Goal: Communication & Community: Answer question/provide support

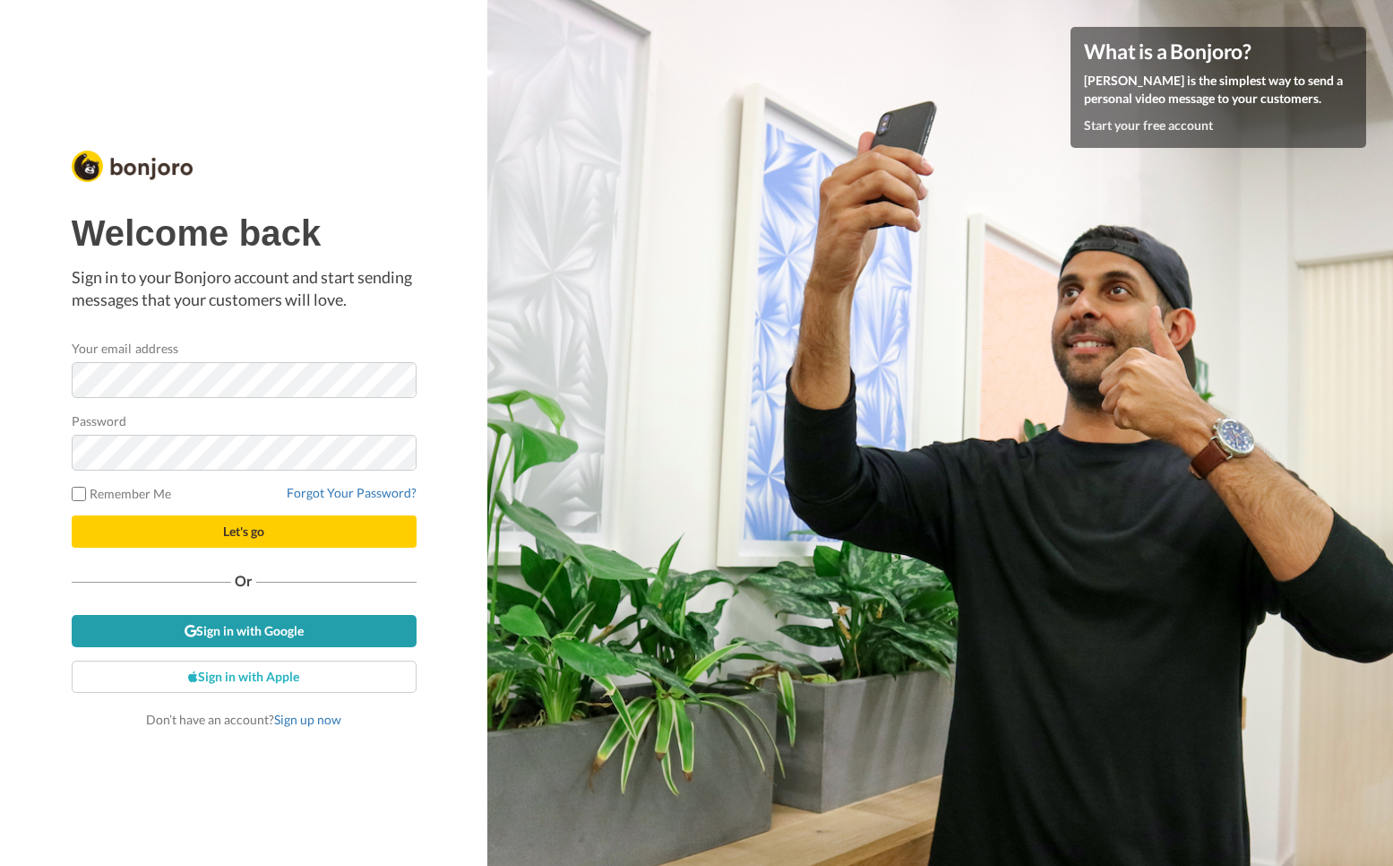
click at [254, 627] on link "Sign in with Google" at bounding box center [244, 631] width 345 height 32
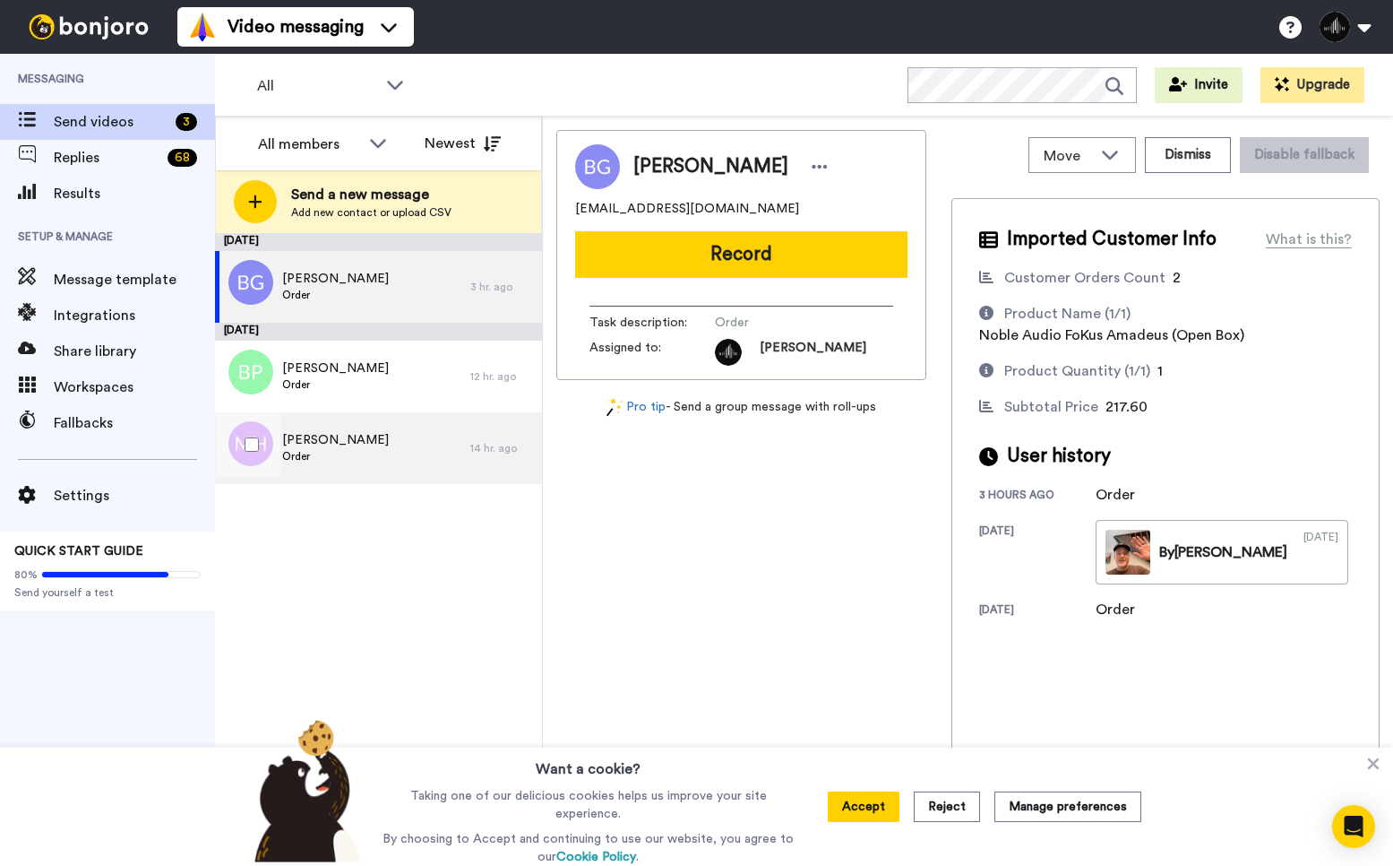
click at [396, 437] on div "Michael Hunter Order" at bounding box center [342, 448] width 255 height 72
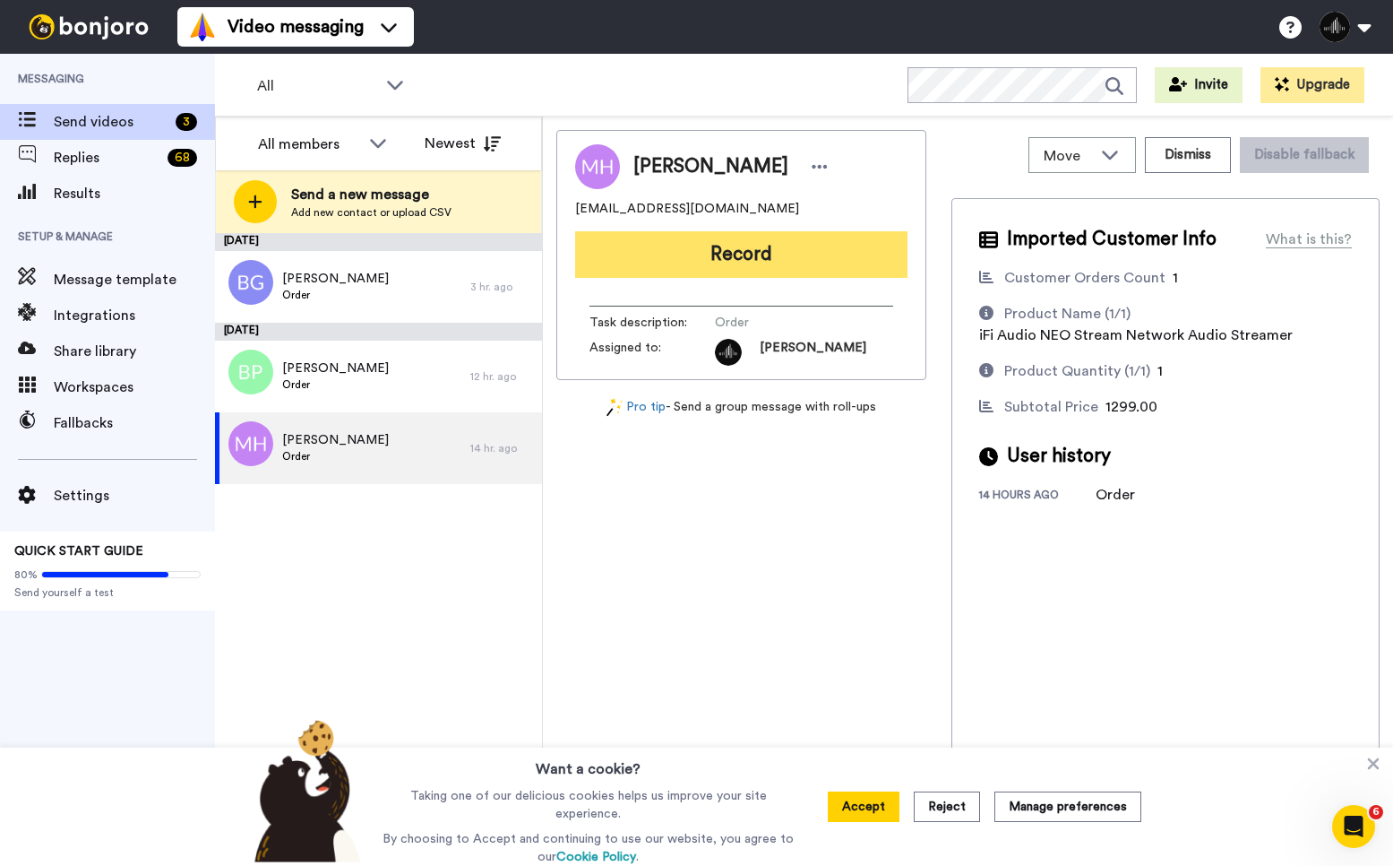
click at [814, 268] on button "Record" at bounding box center [741, 254] width 332 height 47
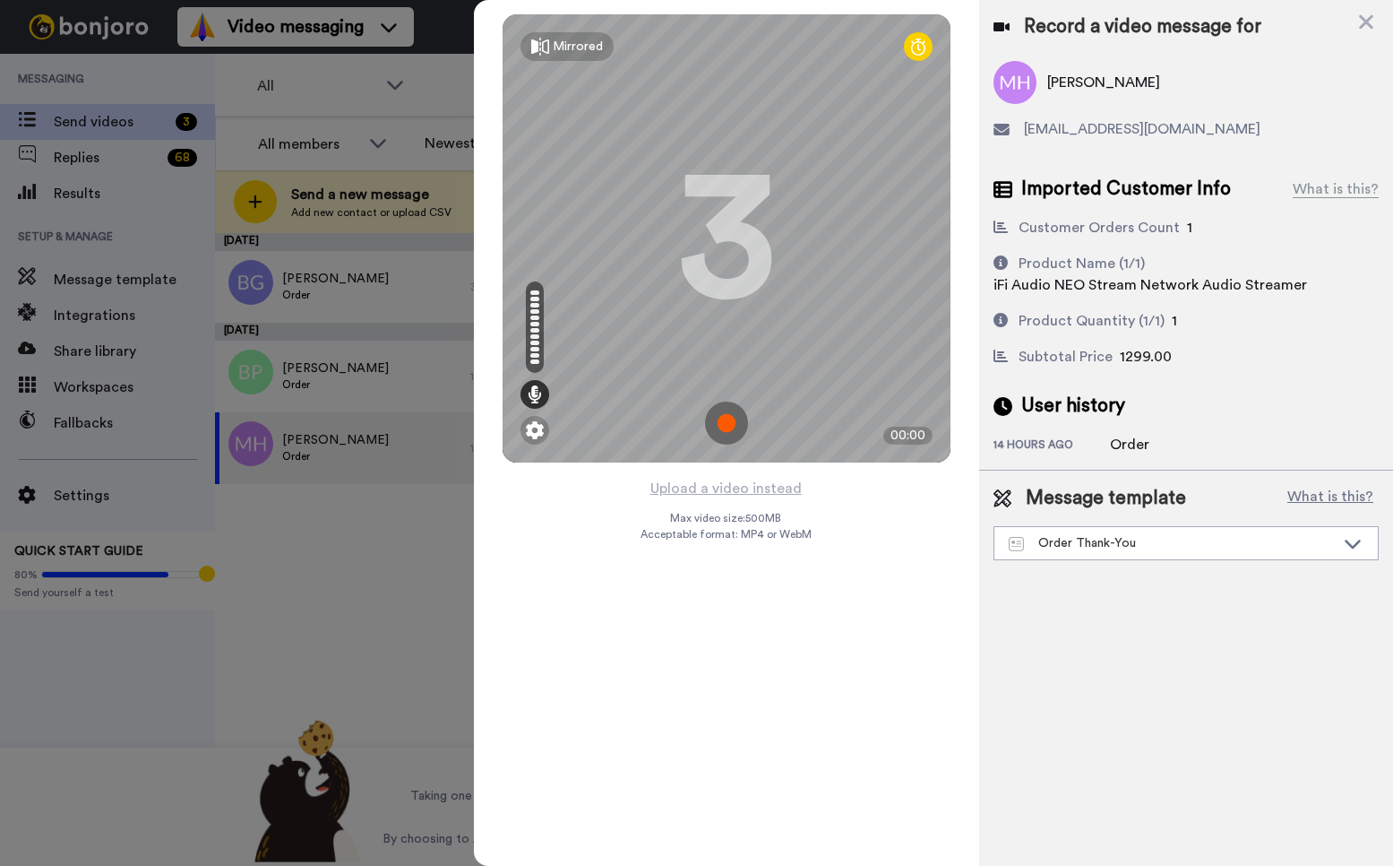
click at [725, 418] on img at bounding box center [726, 422] width 43 height 43
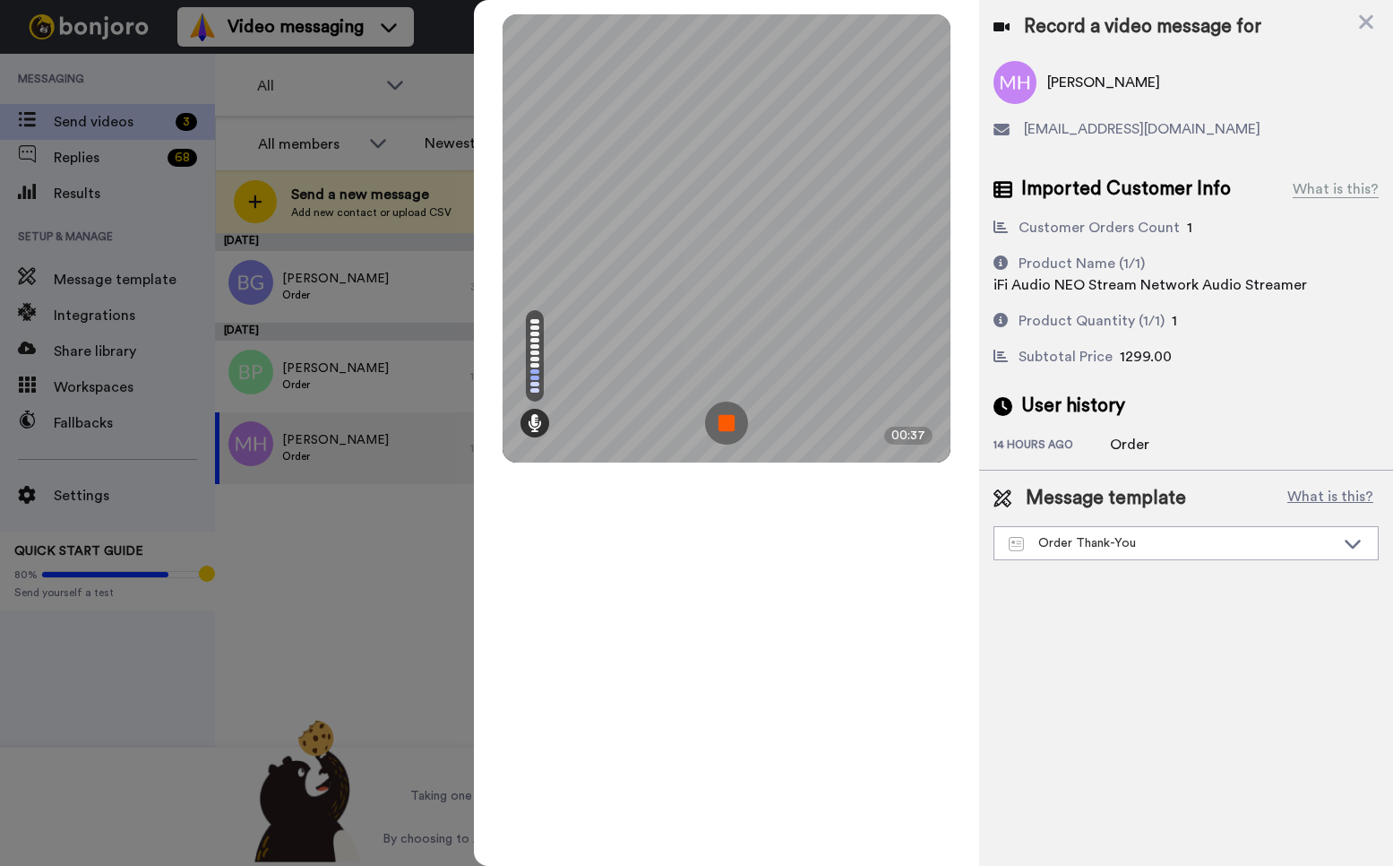
click at [724, 427] on img at bounding box center [726, 422] width 43 height 43
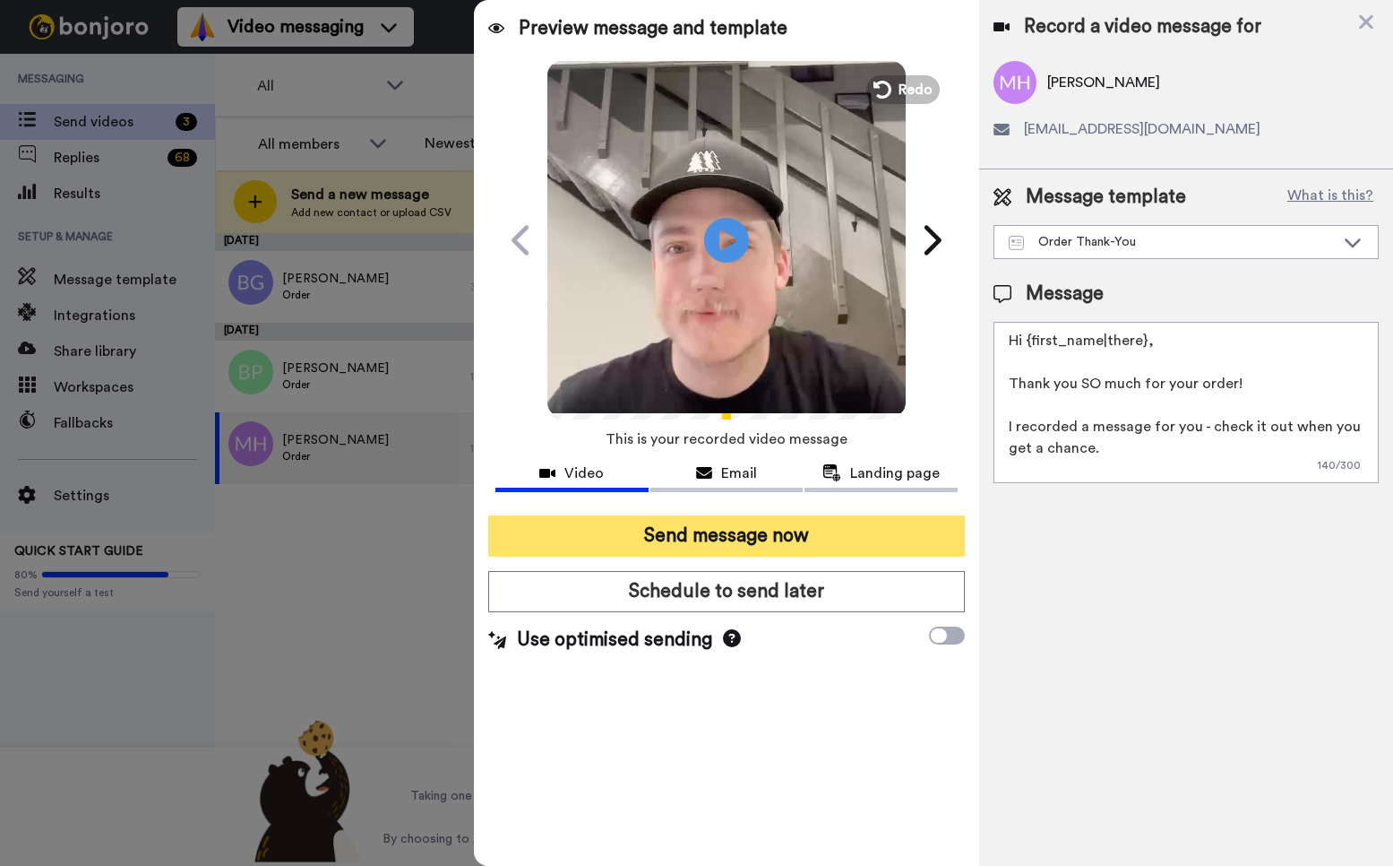
click at [889, 548] on button "Send message now" at bounding box center [726, 535] width 477 height 41
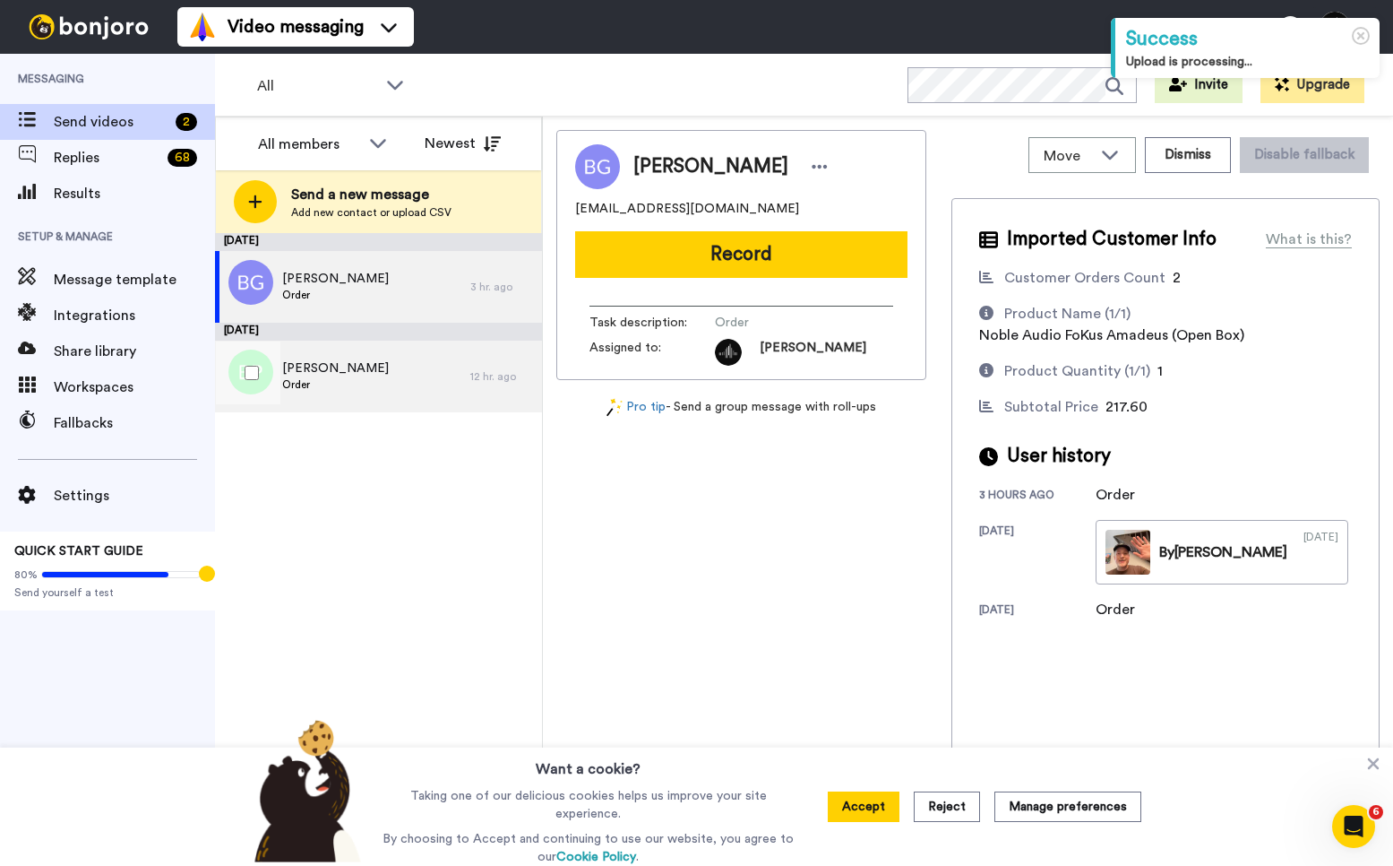
click at [418, 367] on div "BRANDON PRINCE Order" at bounding box center [342, 377] width 255 height 72
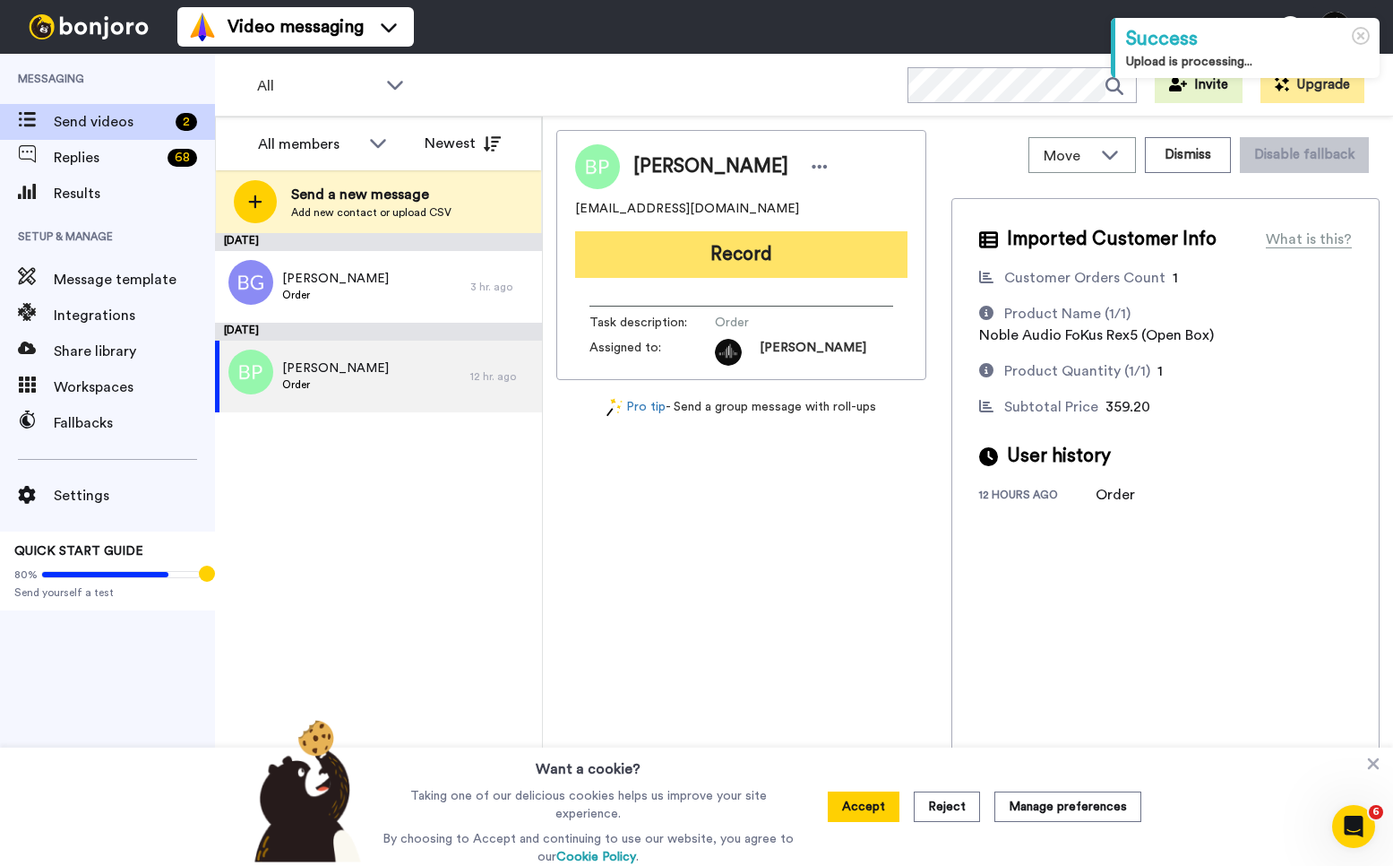
click at [780, 261] on button "Record" at bounding box center [741, 254] width 332 height 47
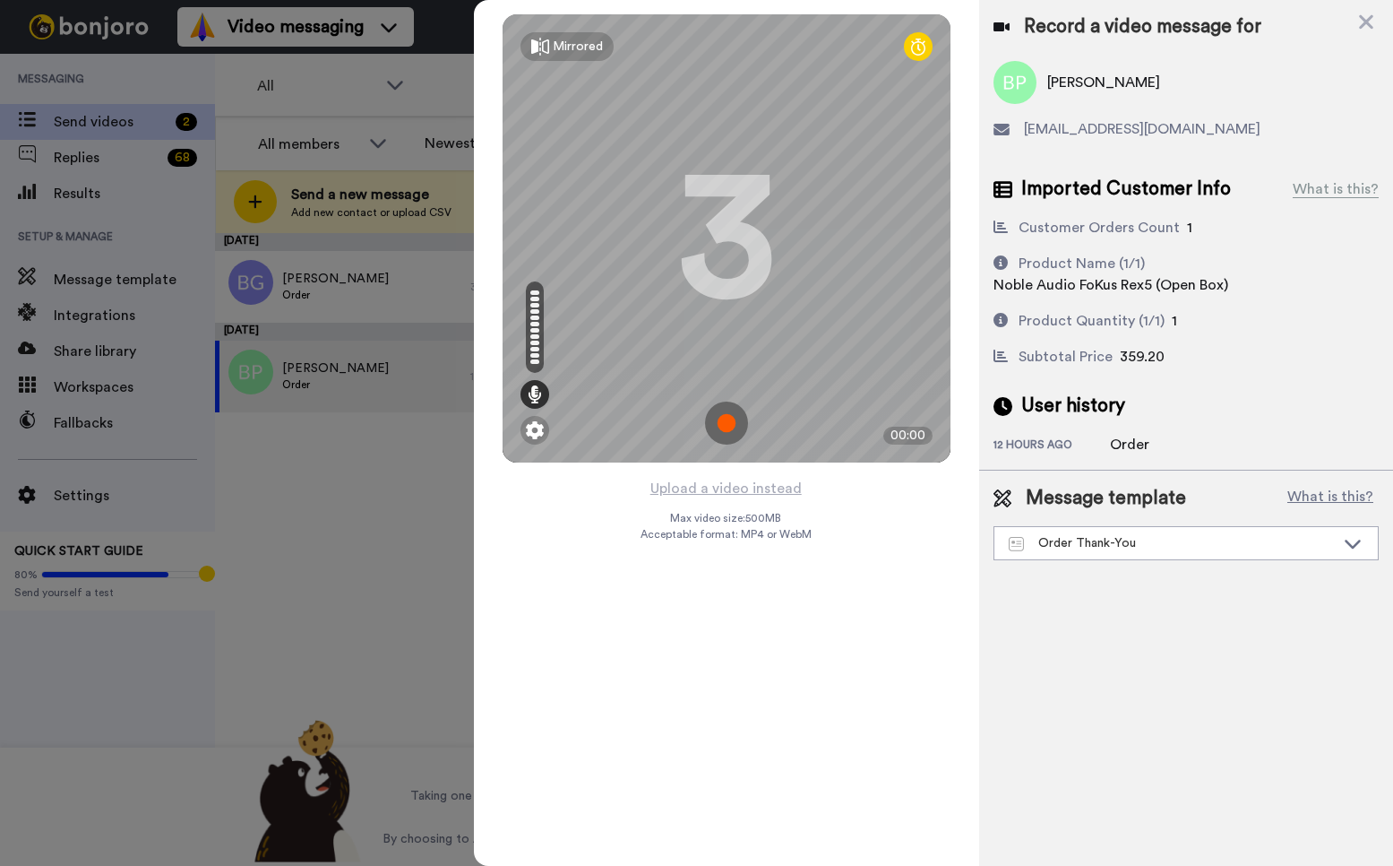
click at [740, 423] on img at bounding box center [726, 422] width 43 height 43
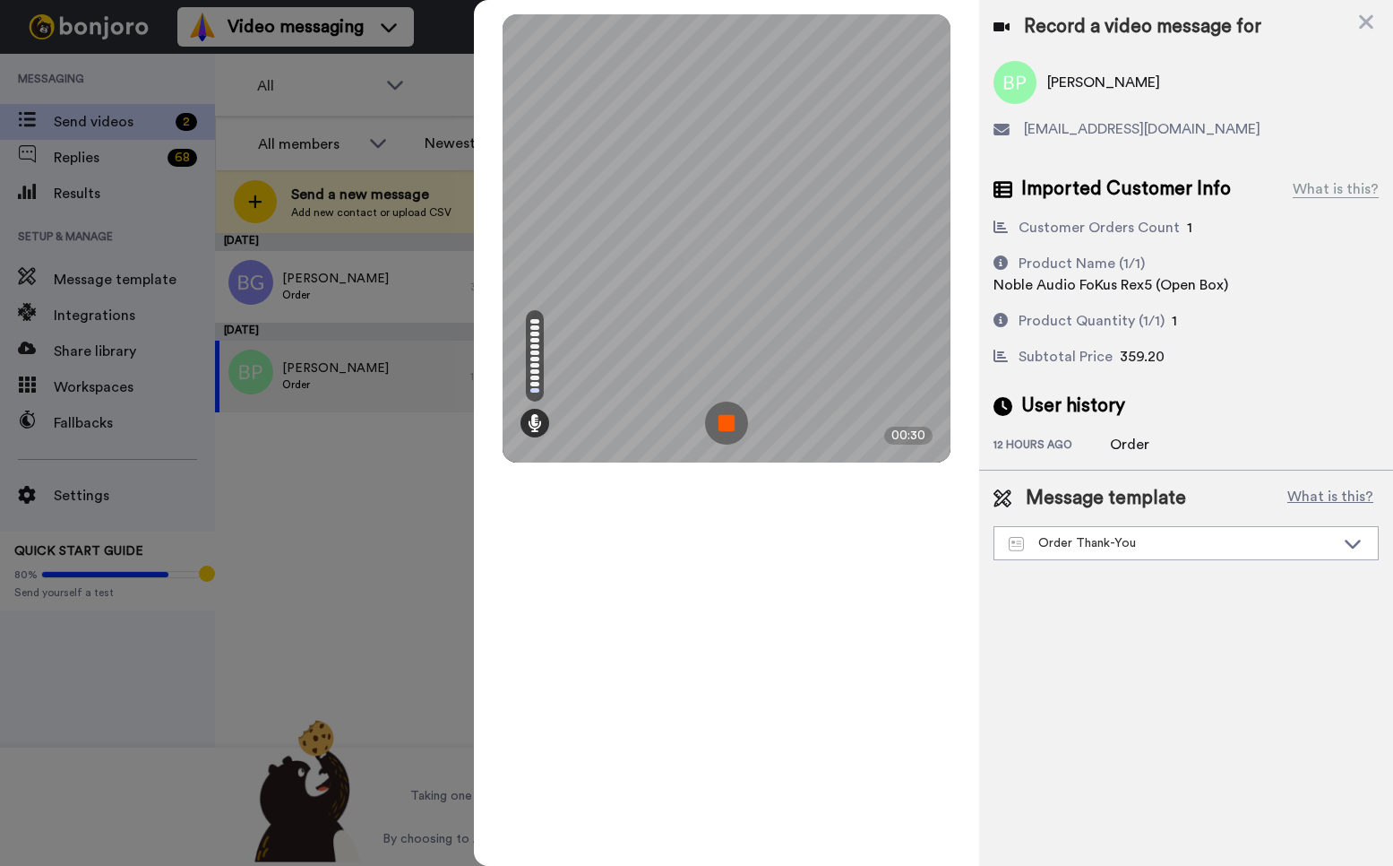
click at [724, 426] on img at bounding box center [726, 422] width 43 height 43
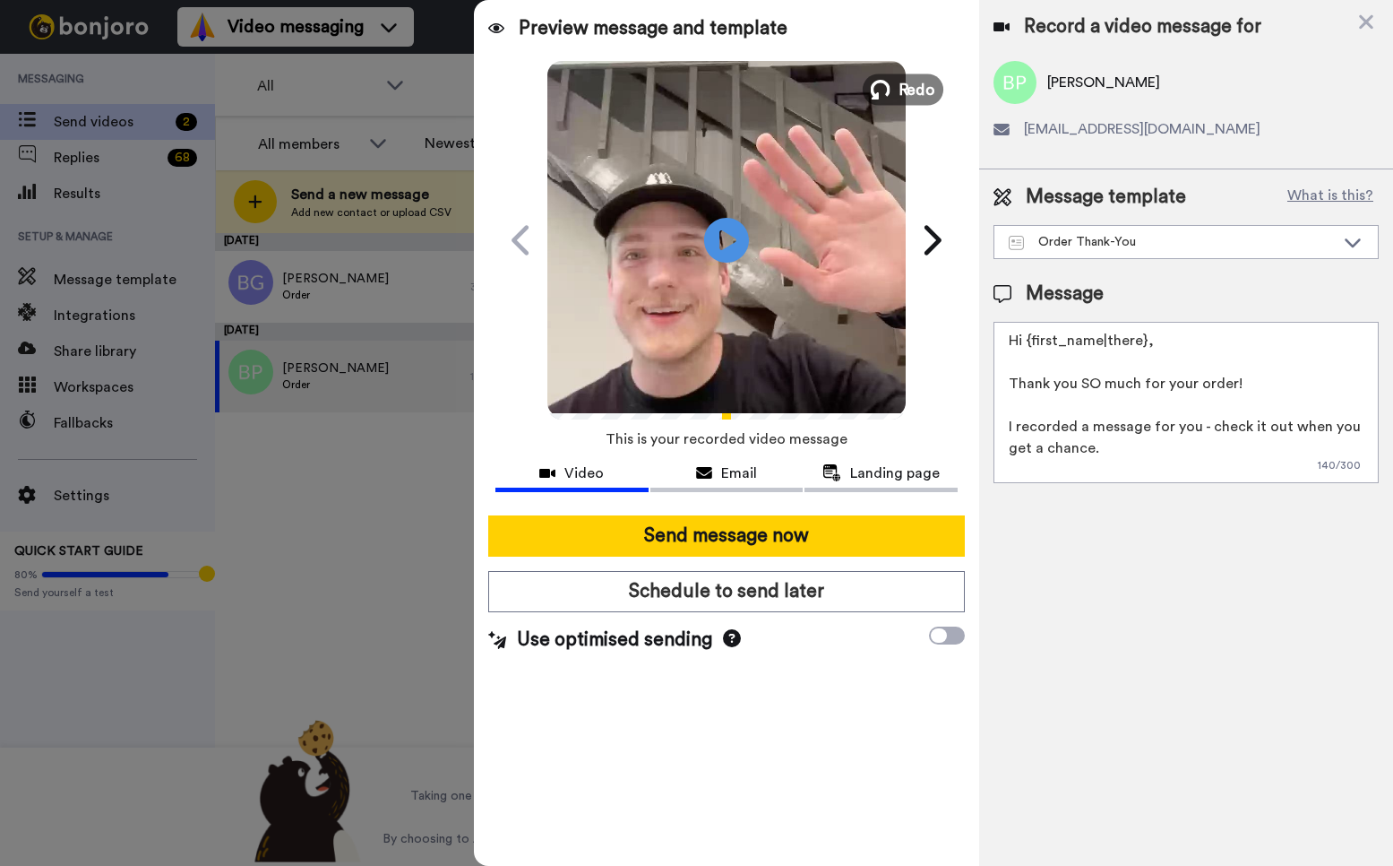
click at [902, 82] on span "Redo" at bounding box center [917, 88] width 38 height 23
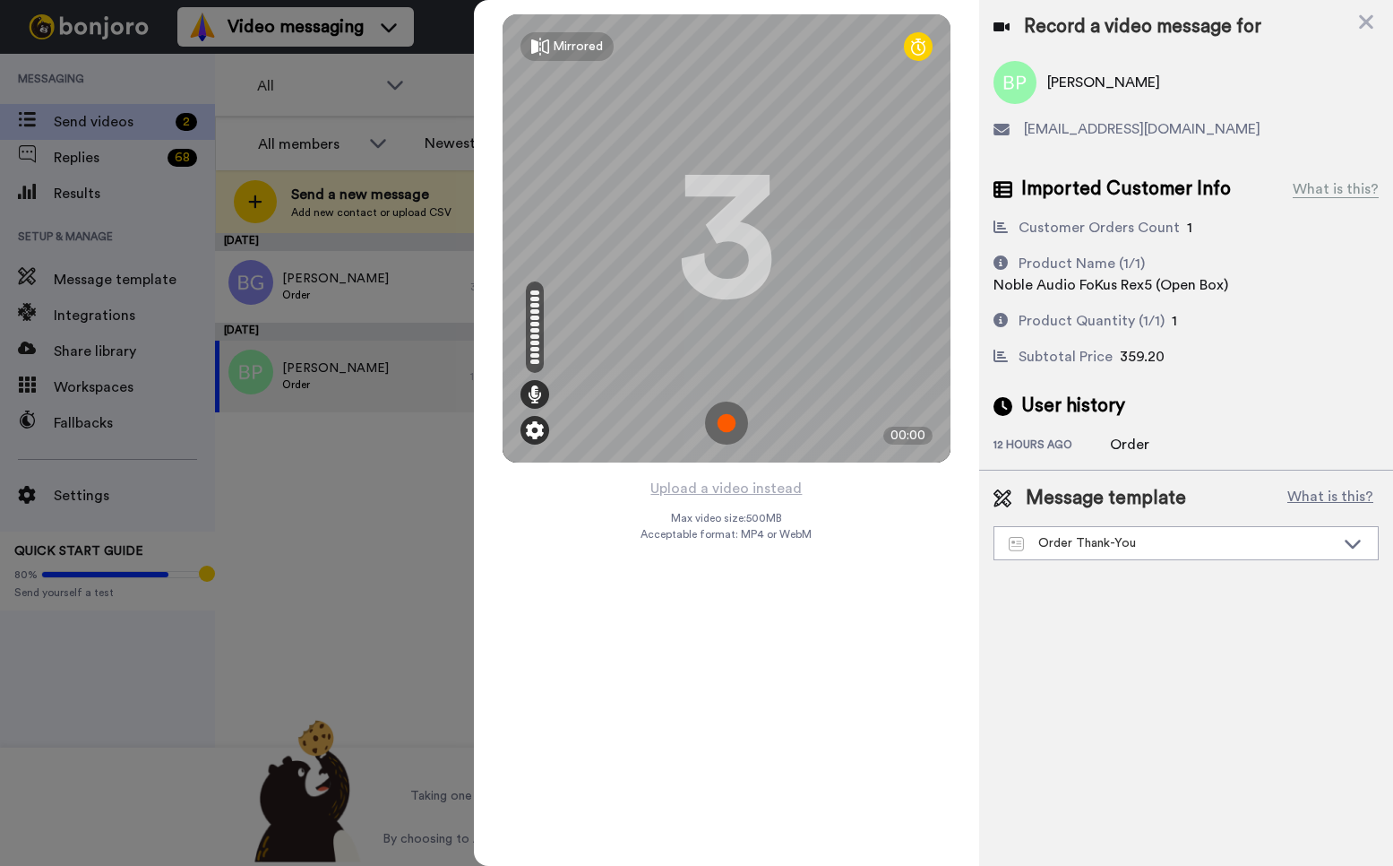
click at [537, 436] on img at bounding box center [535, 430] width 18 height 18
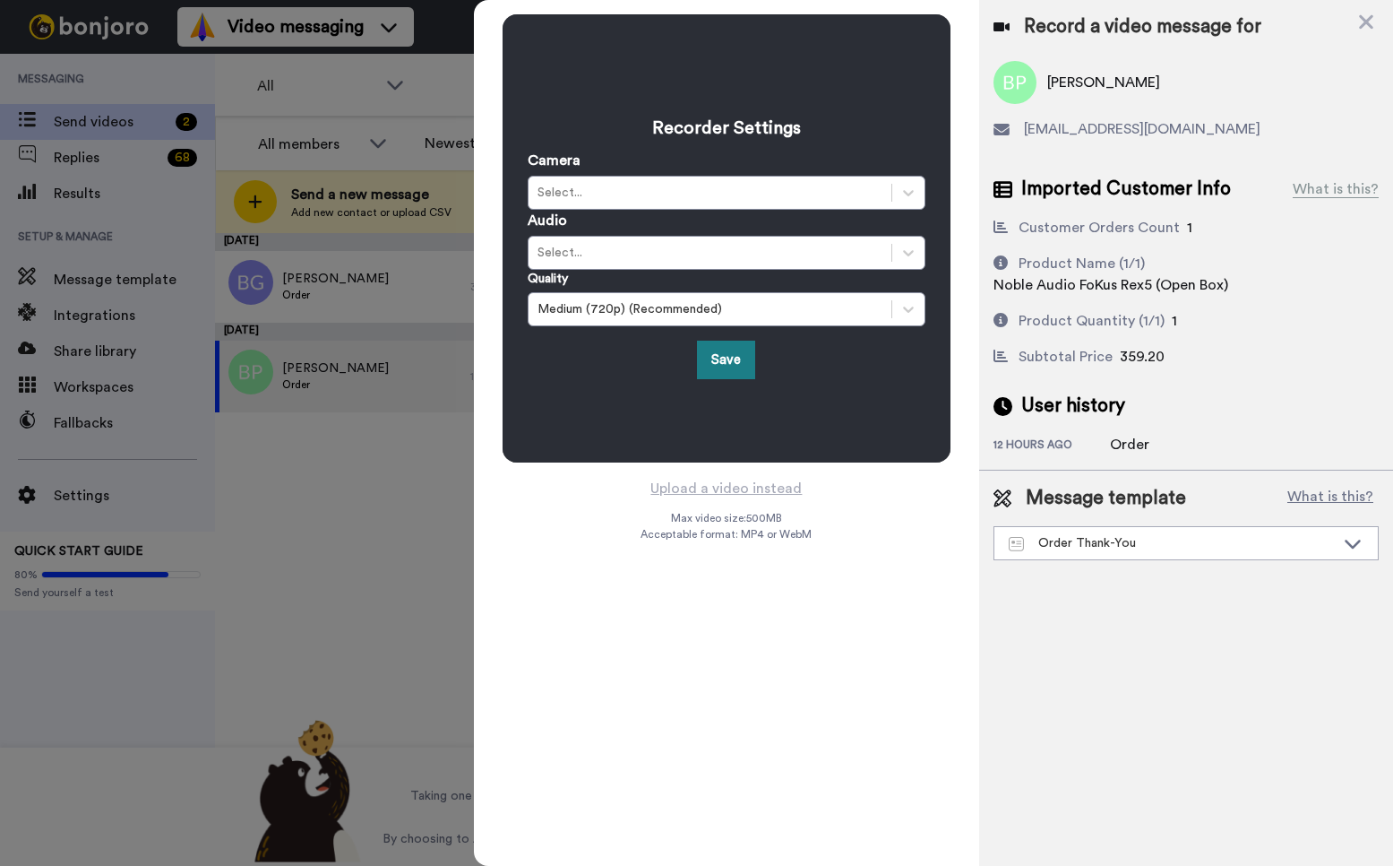
click at [740, 356] on button "Save" at bounding box center [726, 360] width 58 height 39
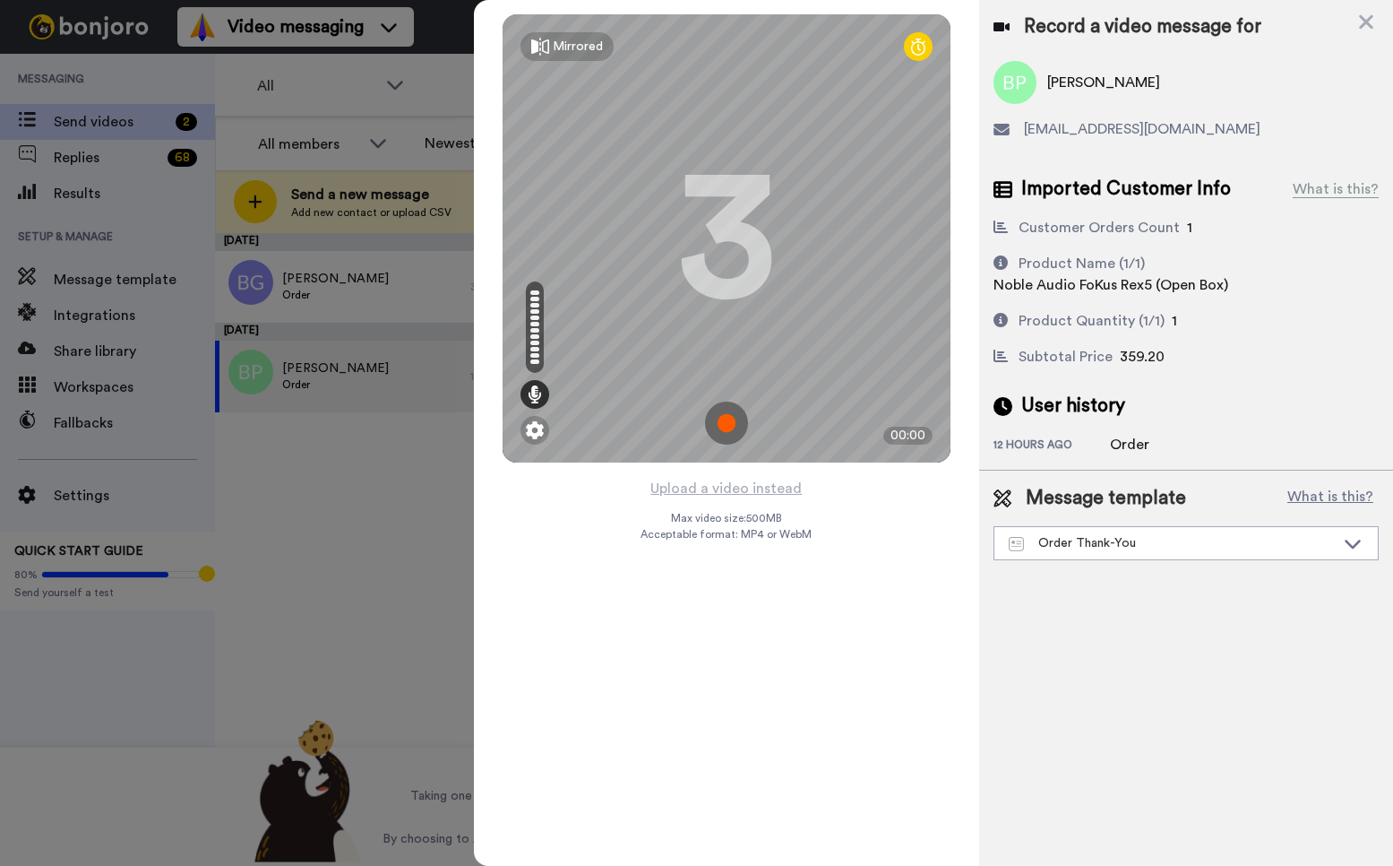
click at [732, 418] on img at bounding box center [726, 422] width 43 height 43
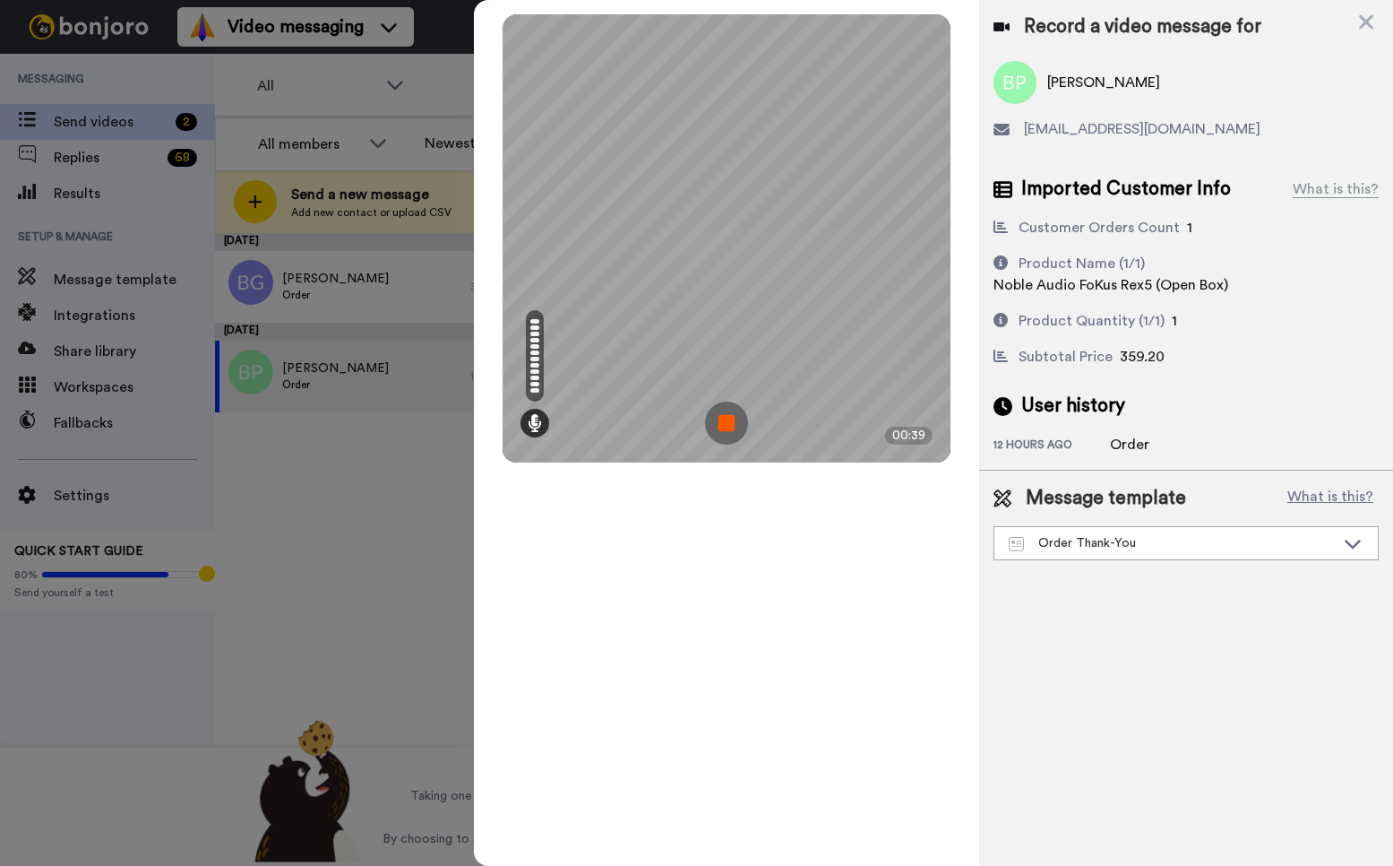
click at [740, 415] on img at bounding box center [726, 422] width 43 height 43
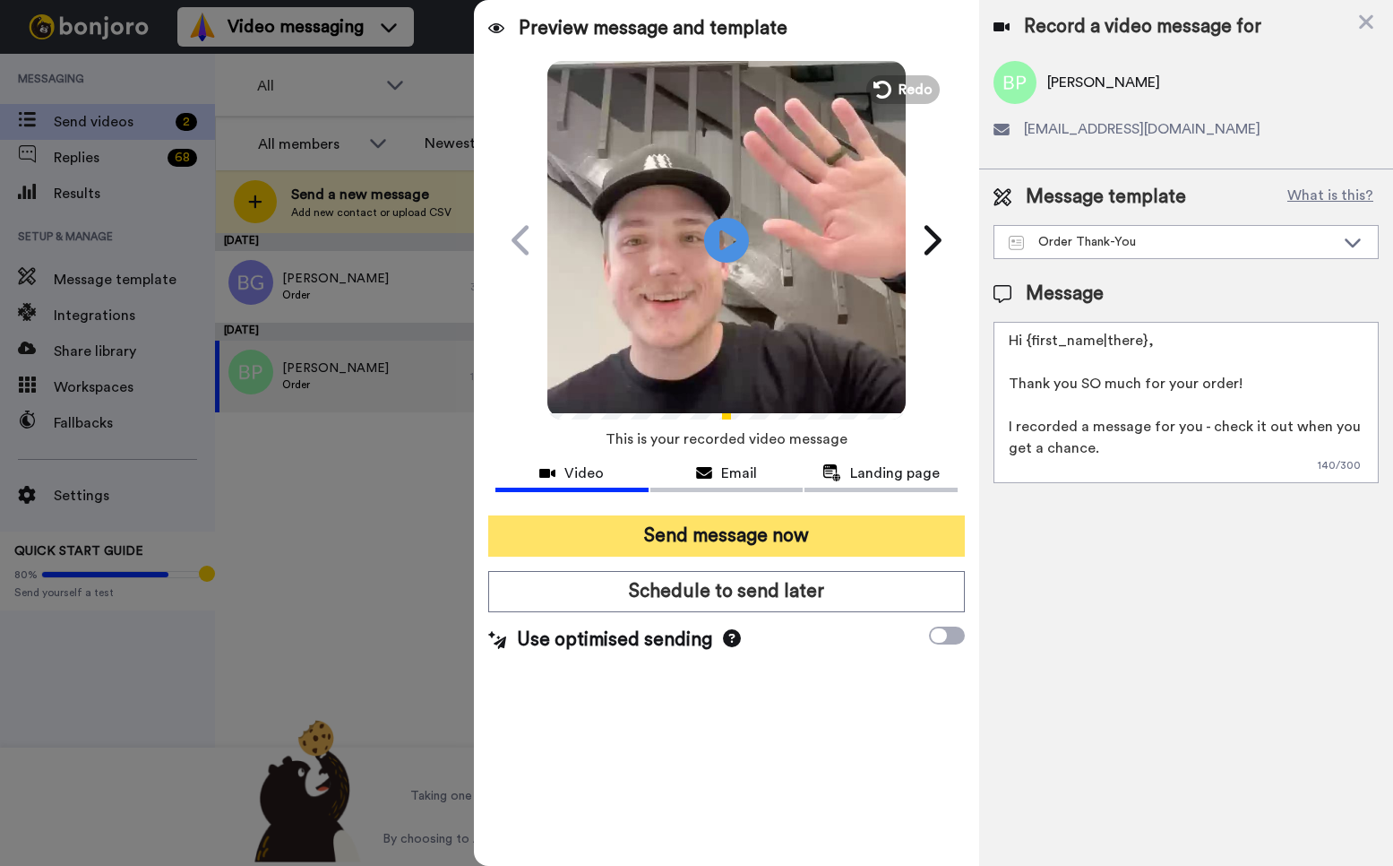
click at [802, 543] on button "Send message now" at bounding box center [726, 535] width 477 height 41
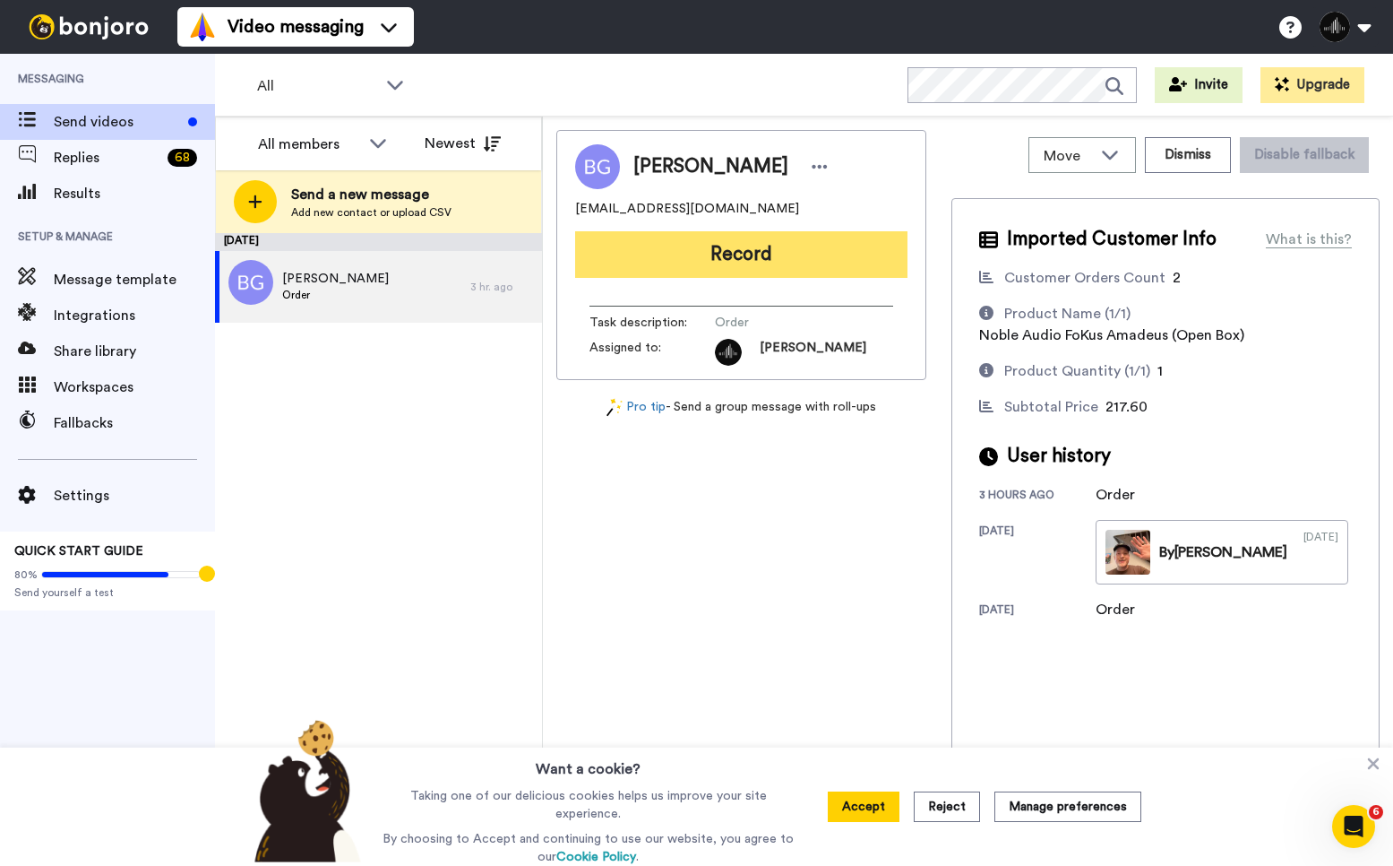
click at [676, 243] on button "Record" at bounding box center [741, 254] width 332 height 47
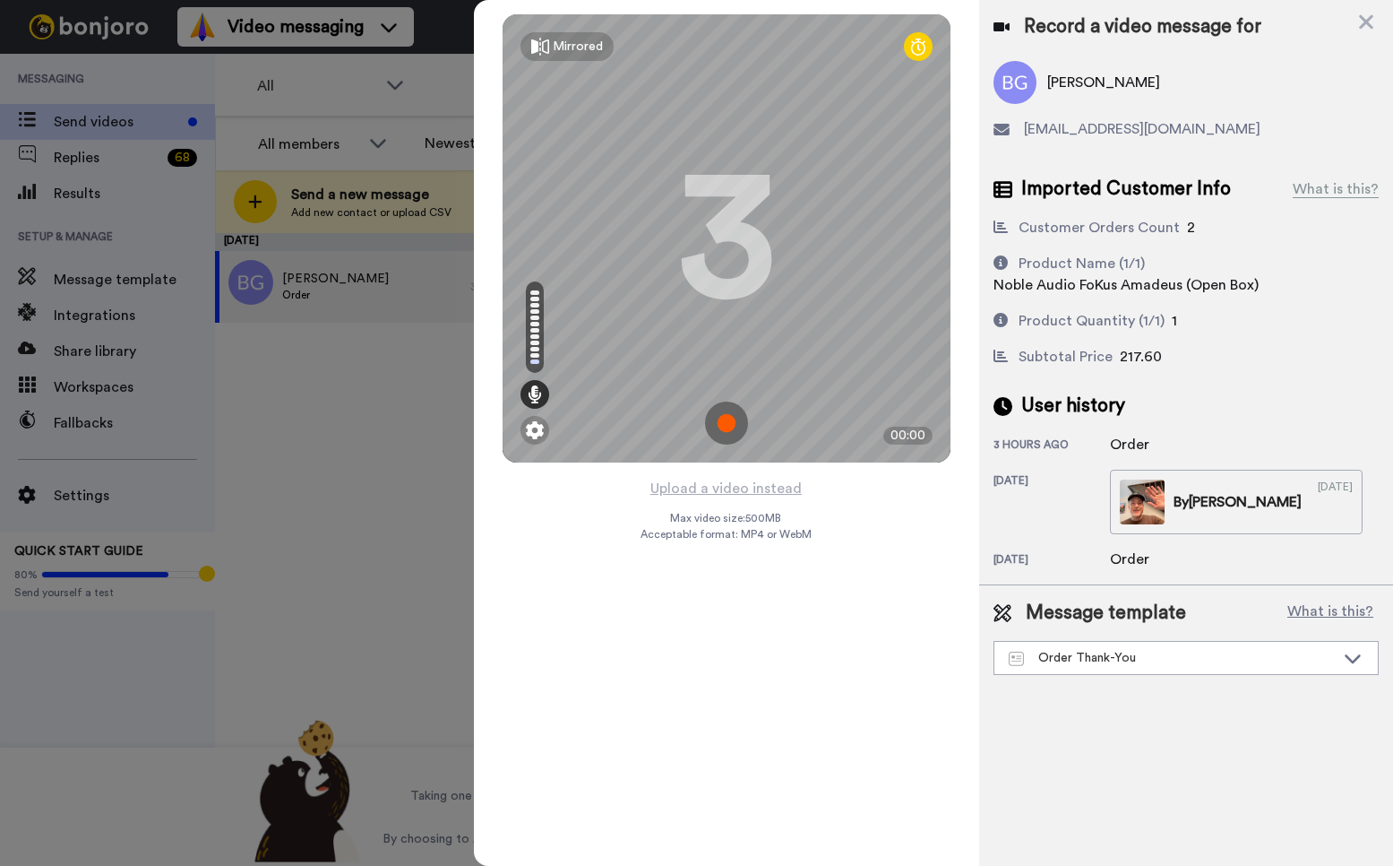
click at [738, 430] on img at bounding box center [726, 422] width 43 height 43
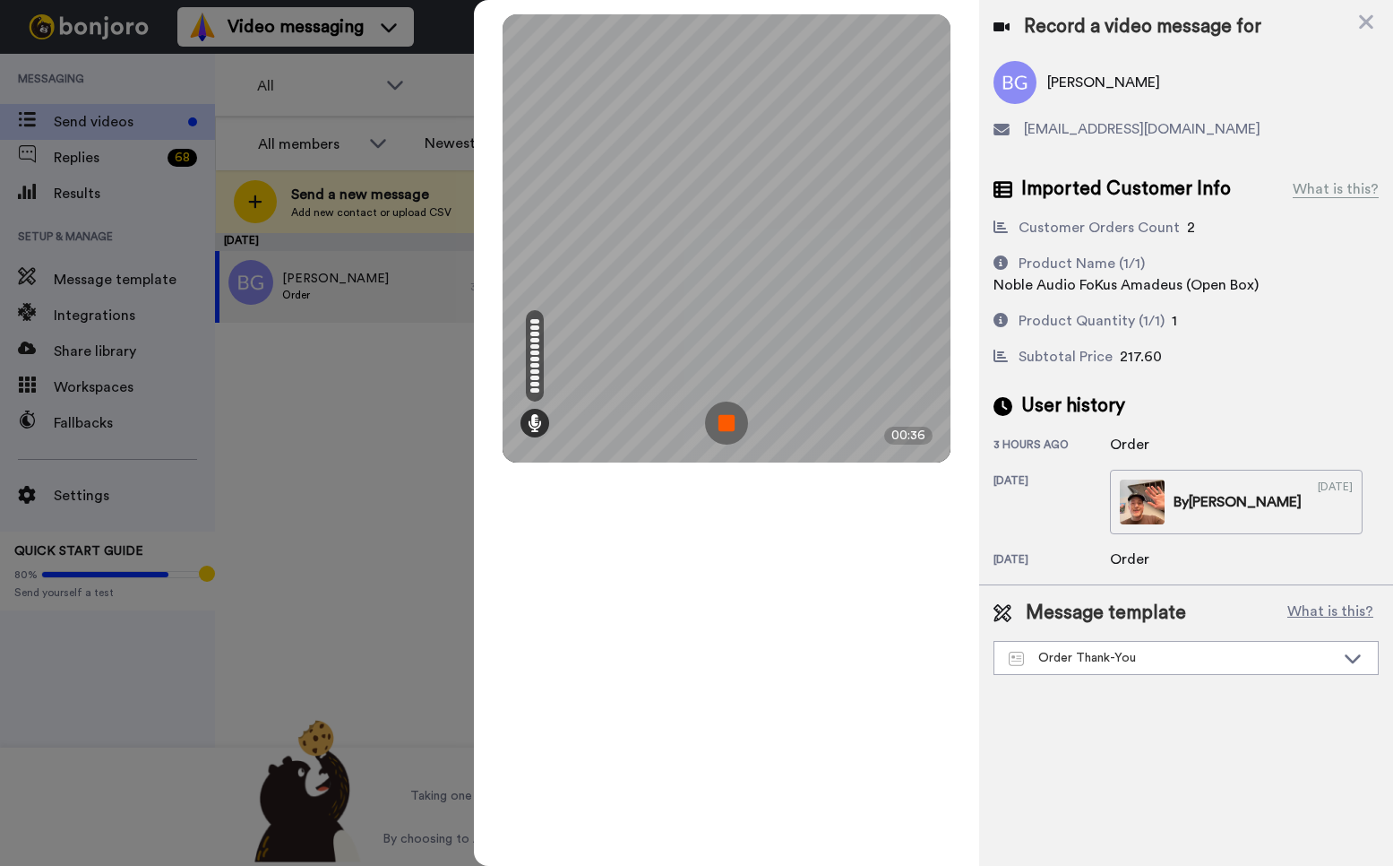
click at [731, 422] on img at bounding box center [726, 422] width 43 height 43
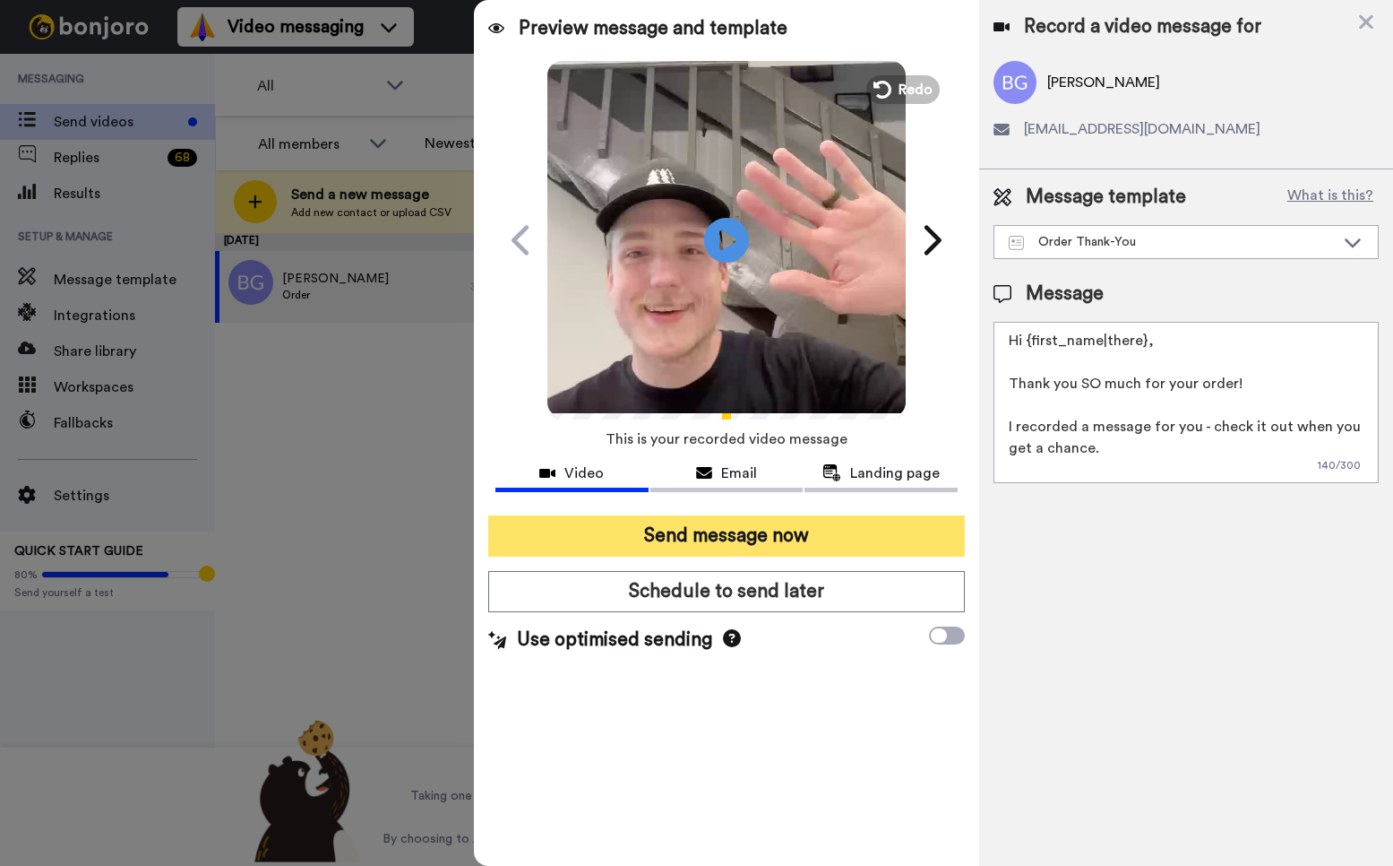
click at [863, 548] on button "Send message now" at bounding box center [726, 535] width 477 height 41
